Goal: Find specific page/section: Find specific page/section

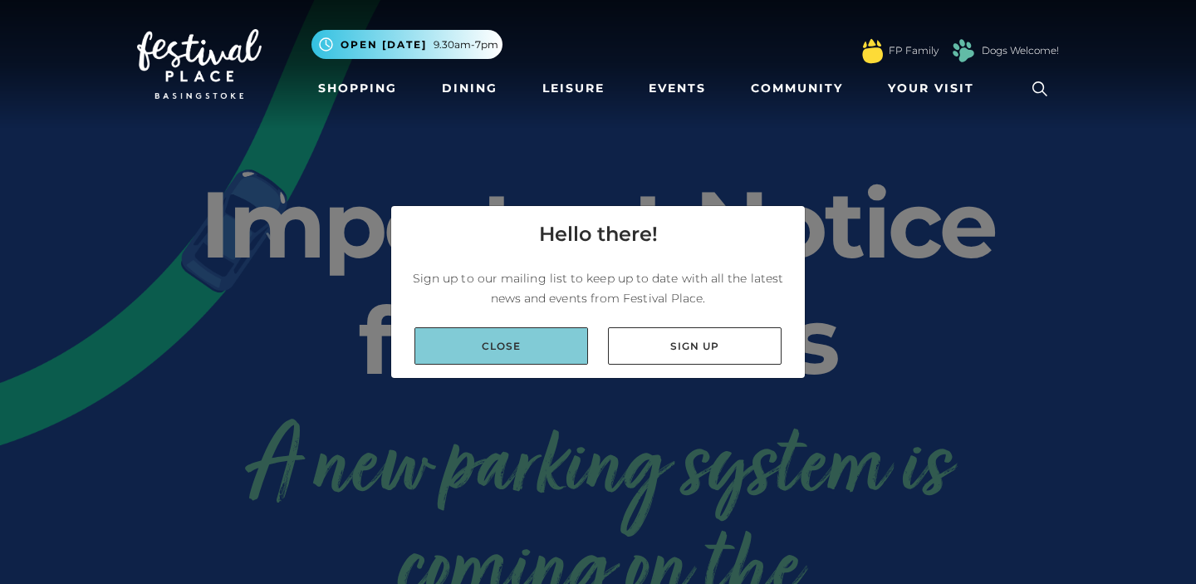
click at [539, 351] on link "Close" at bounding box center [502, 345] width 174 height 37
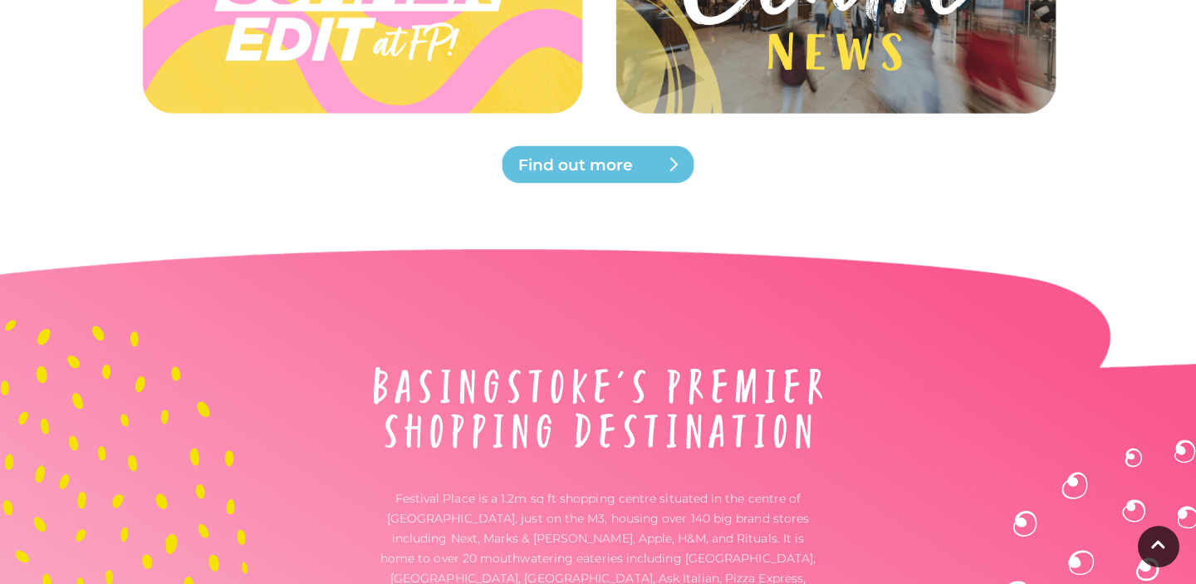
scroll to position [4528, 0]
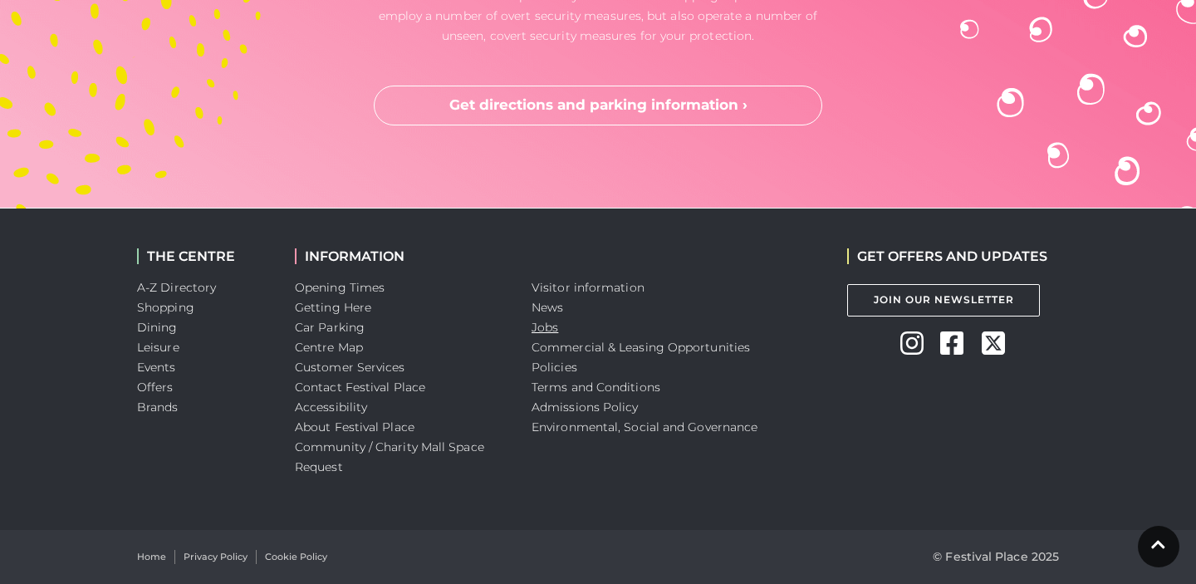
click at [553, 325] on link "Jobs" at bounding box center [545, 327] width 27 height 15
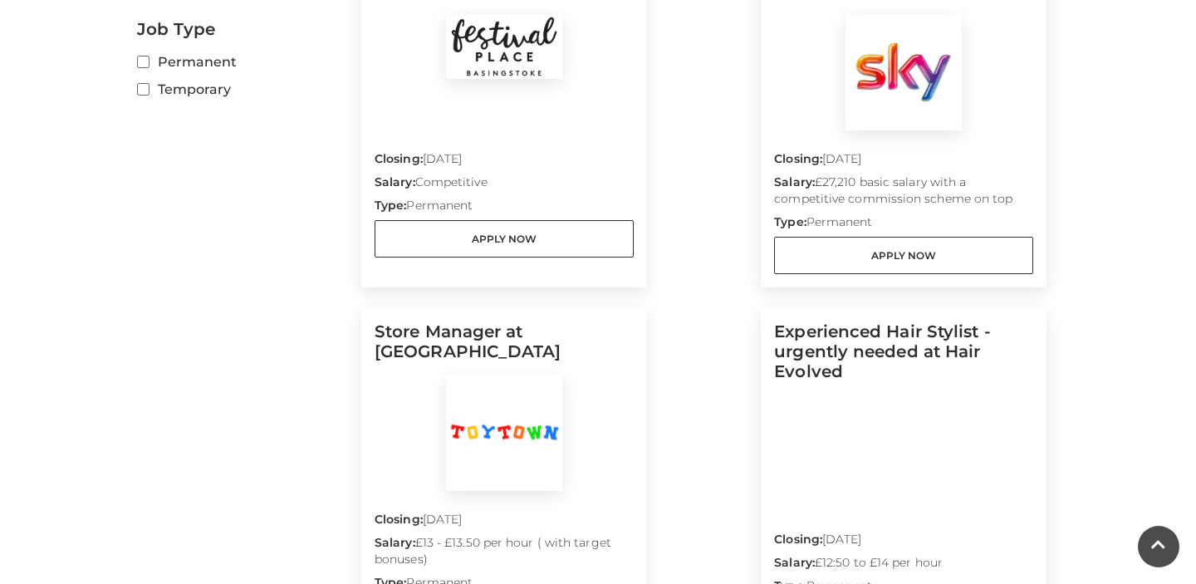
scroll to position [1876, 0]
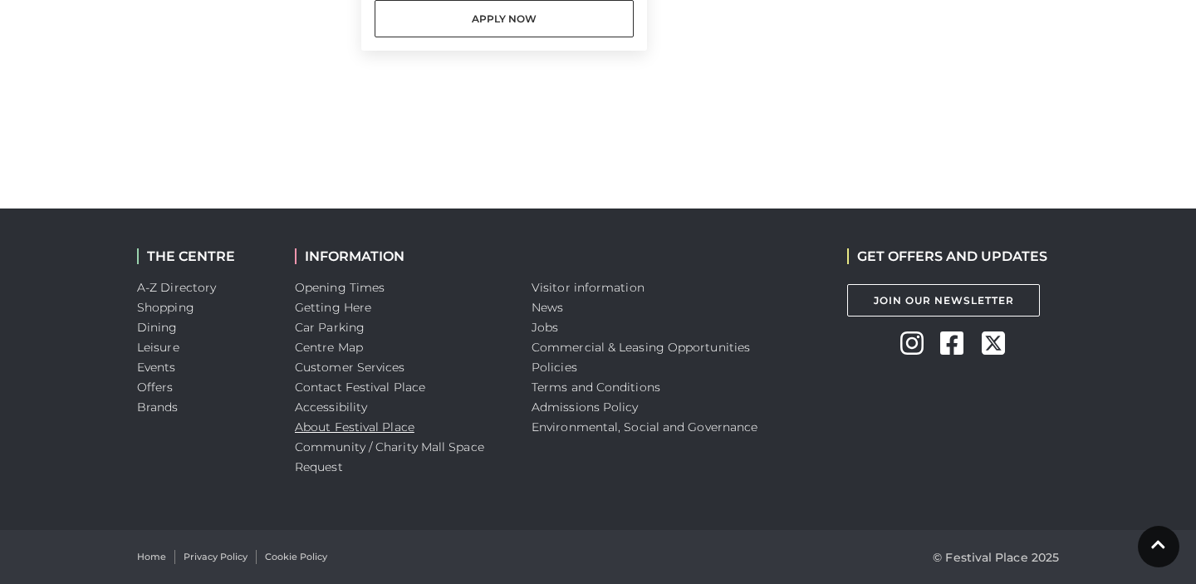
click at [378, 428] on link "About Festival Place" at bounding box center [355, 427] width 120 height 15
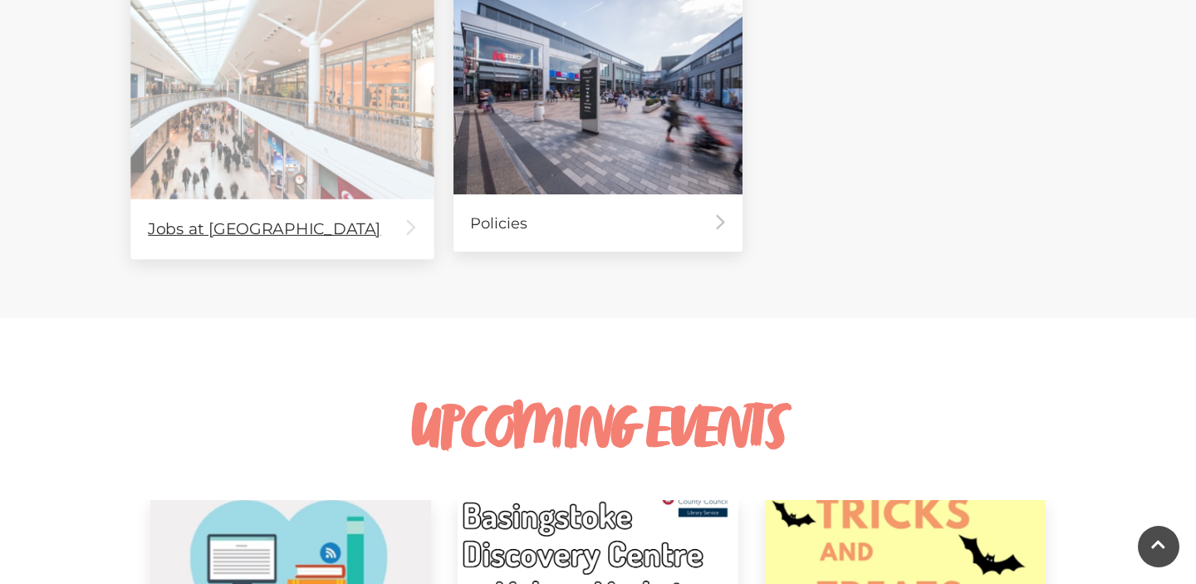
scroll to position [1055, 0]
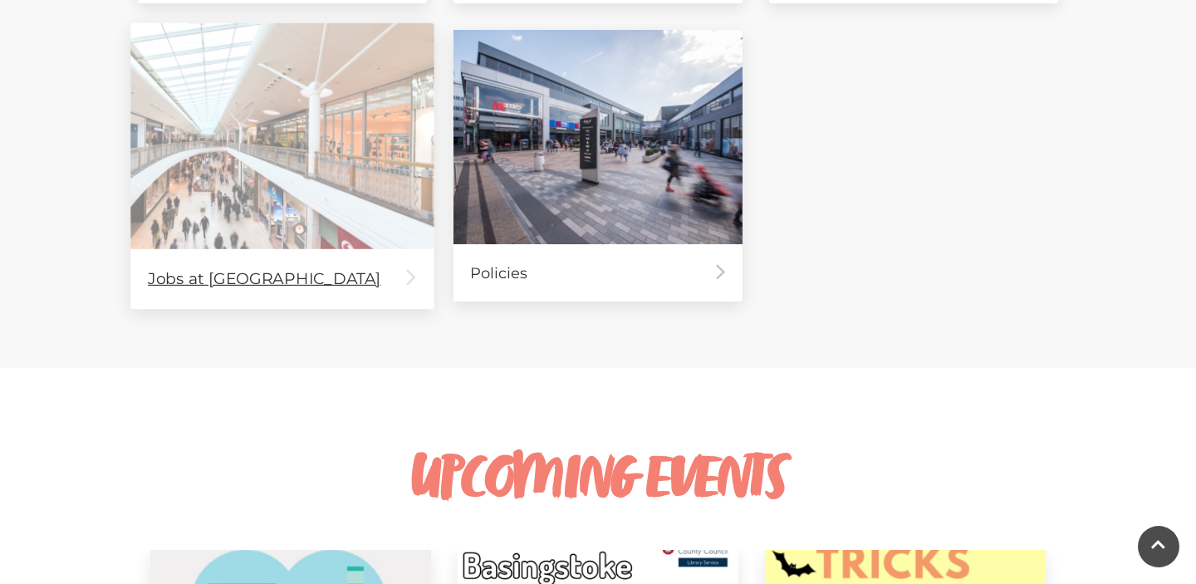
click at [254, 288] on div "Jobs at [GEOGRAPHIC_DATA]" at bounding box center [281, 278] width 303 height 60
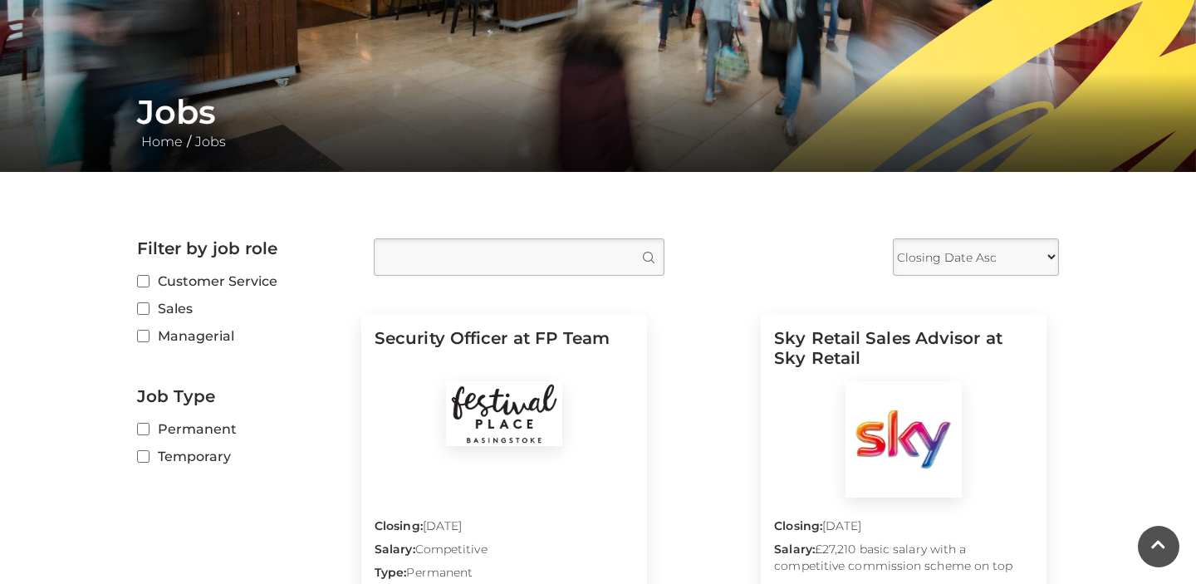
scroll to position [489, 0]
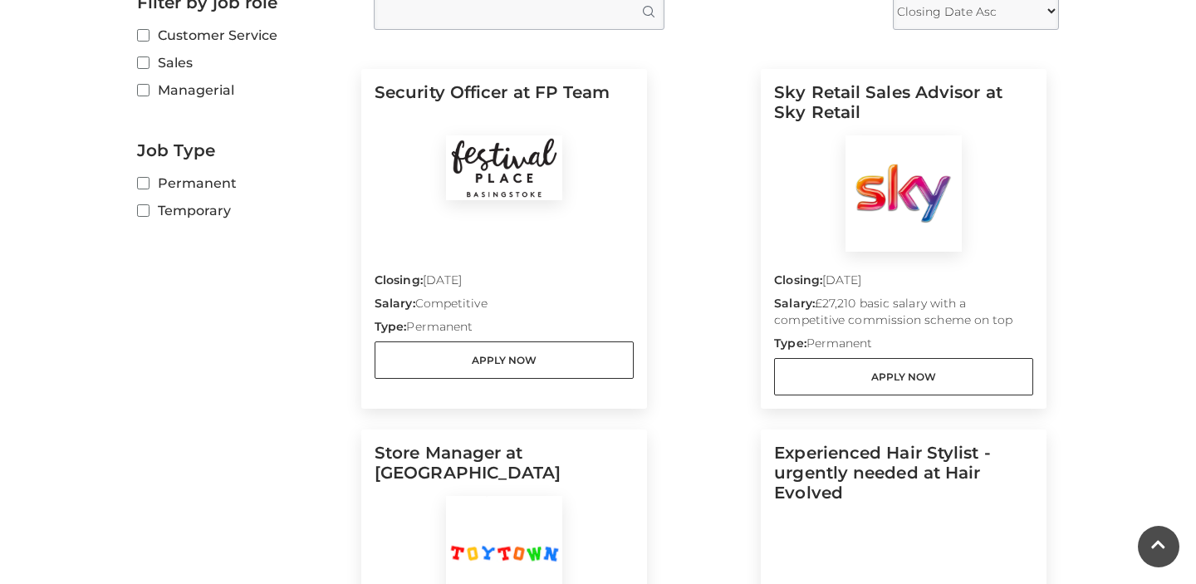
click at [510, 190] on img at bounding box center [504, 167] width 116 height 65
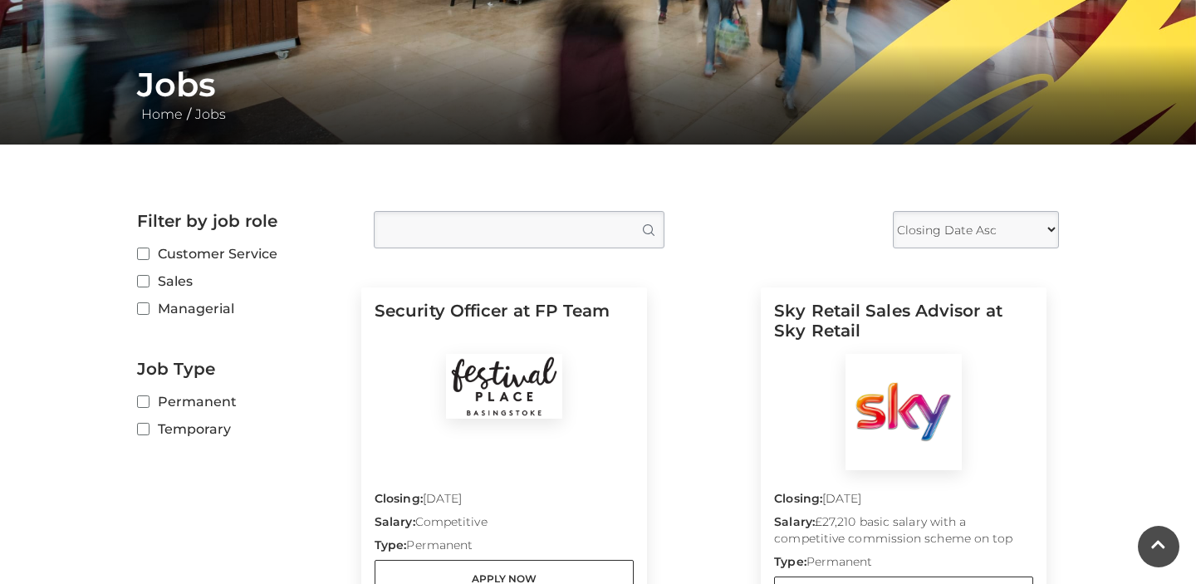
scroll to position [0, 0]
